Goal: Check status: Check status

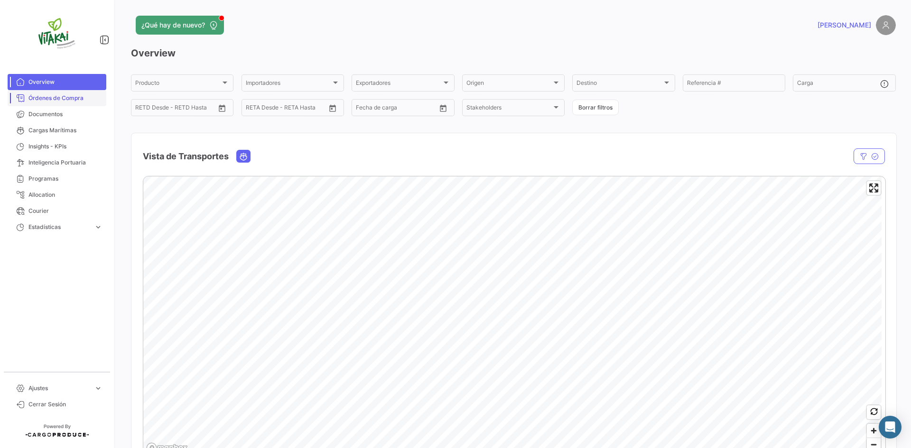
click at [70, 96] on span "Órdenes de Compra" at bounding box center [65, 98] width 74 height 9
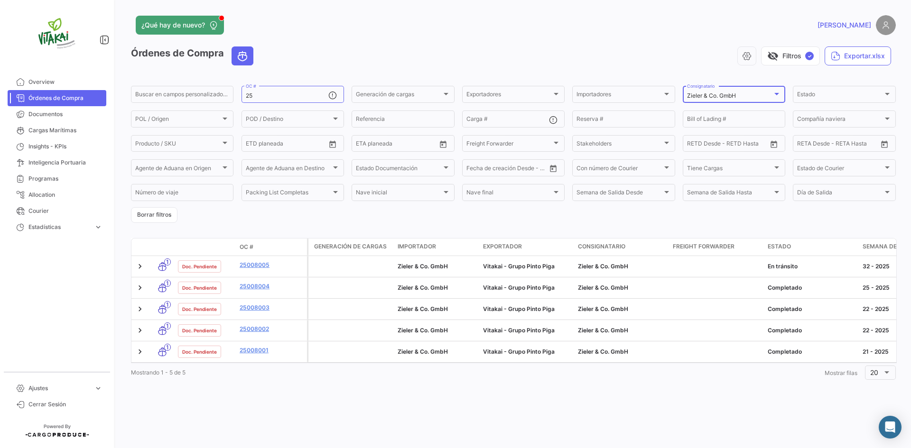
click at [764, 97] on div "Zieler & Co. GmbH" at bounding box center [729, 95] width 85 height 7
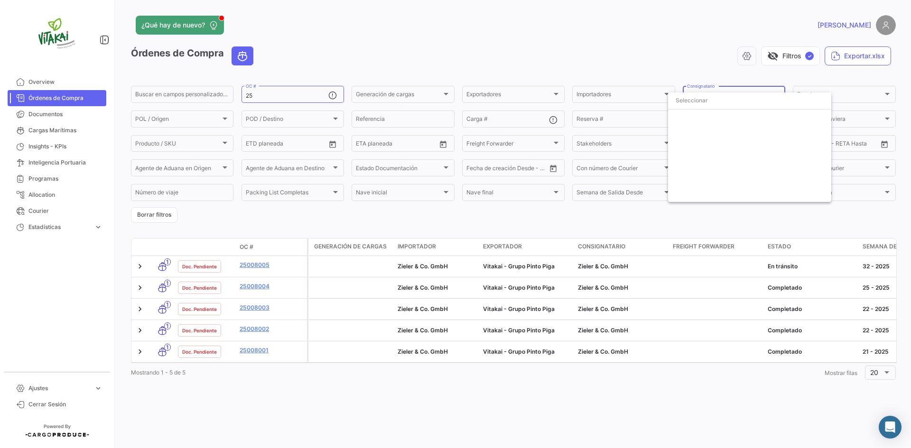
scroll to position [1960, 0]
click at [679, 189] on mat-pseudo-checkbox at bounding box center [679, 188] width 8 height 8
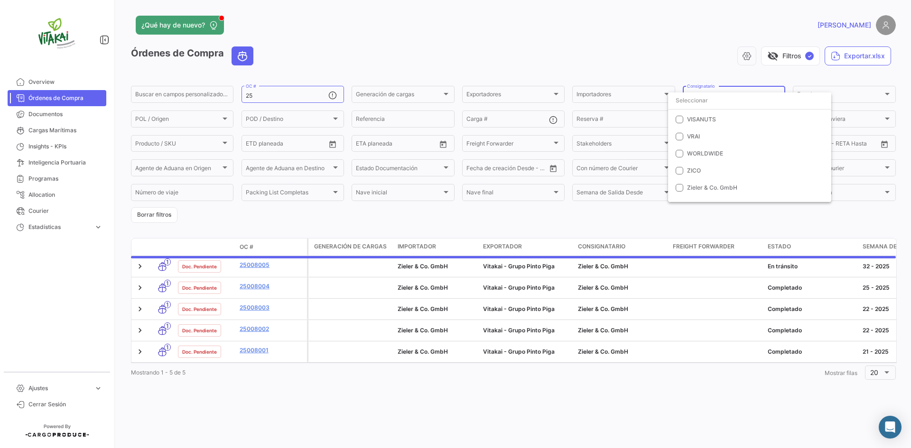
click at [702, 101] on input "dropdown search" at bounding box center [749, 100] width 163 height 17
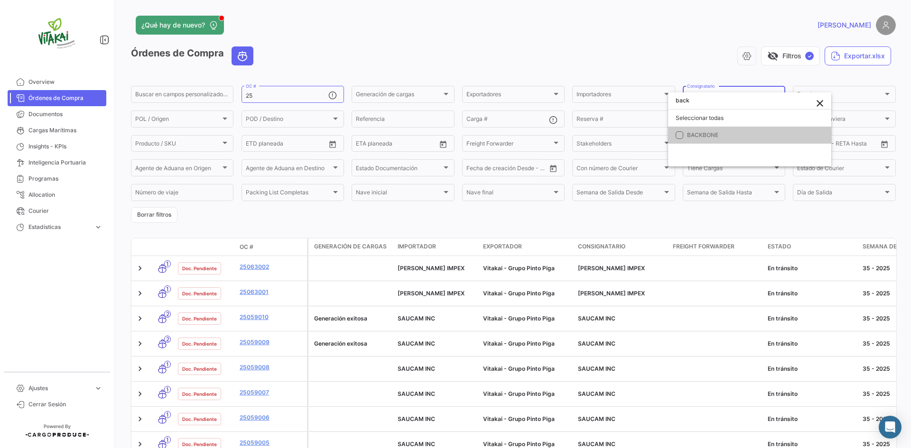
type input "back"
click at [726, 140] on mat-option "BACKBONE" at bounding box center [749, 135] width 163 height 17
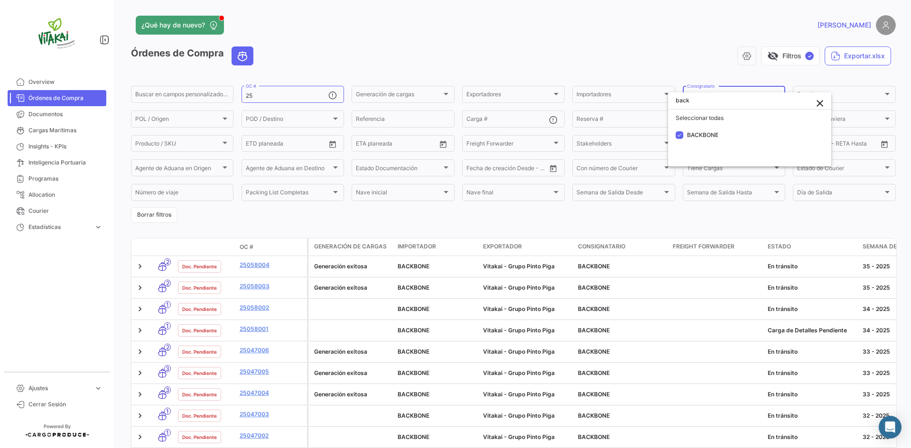
click at [304, 332] on div at bounding box center [455, 224] width 911 height 448
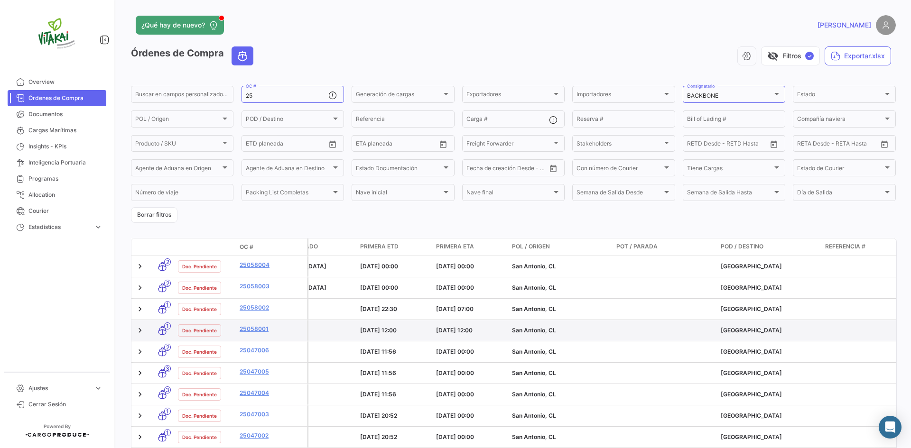
drag, startPoint x: 358, startPoint y: 318, endPoint x: 432, endPoint y: 342, distance: 77.4
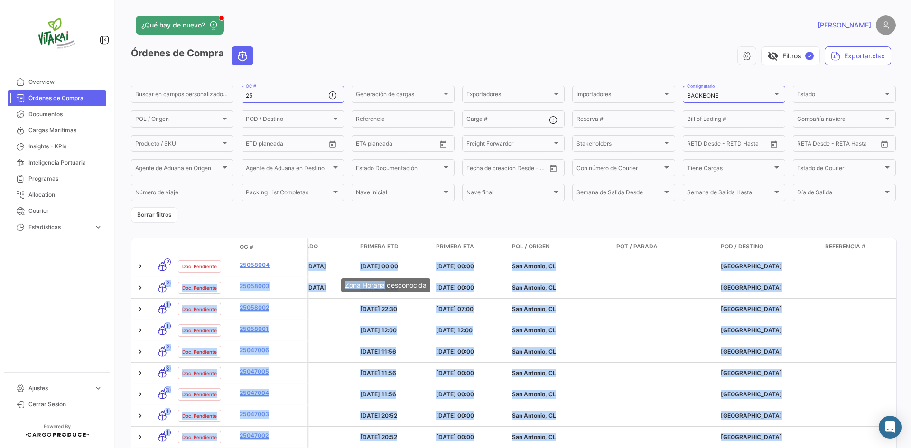
drag, startPoint x: 355, startPoint y: 267, endPoint x: 386, endPoint y: 284, distance: 34.8
click at [386, 284] on body "Overview Órdenes de Compra Documentos Cargas Marítimas Insights - KPIs Intelige…" at bounding box center [455, 224] width 911 height 448
click at [414, 298] on datatable-body-cell "[DATE] 00:00" at bounding box center [394, 287] width 76 height 21
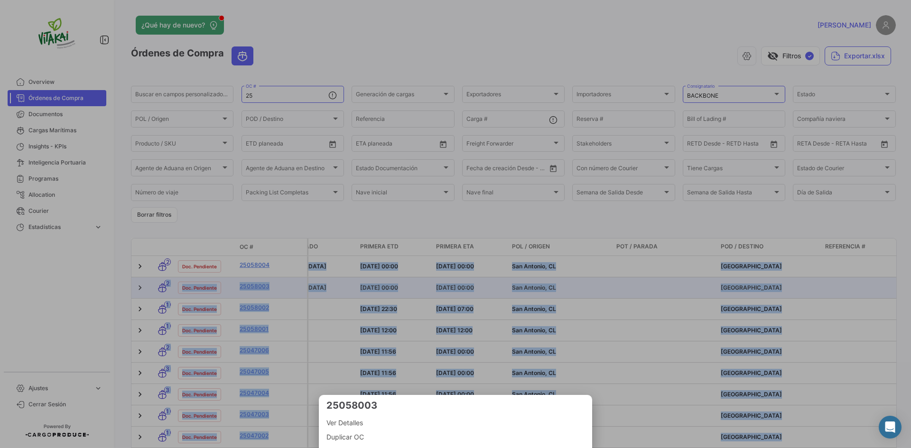
click at [416, 295] on div at bounding box center [455, 224] width 911 height 448
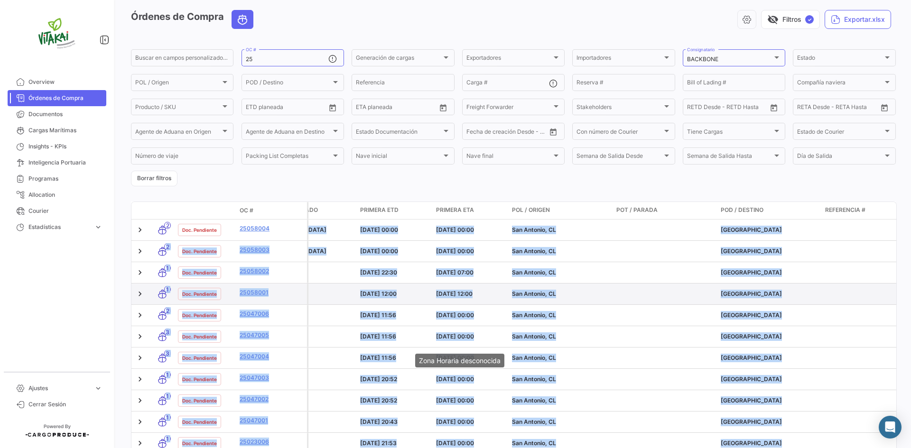
scroll to position [47, 0]
